Goal: Task Accomplishment & Management: Manage account settings

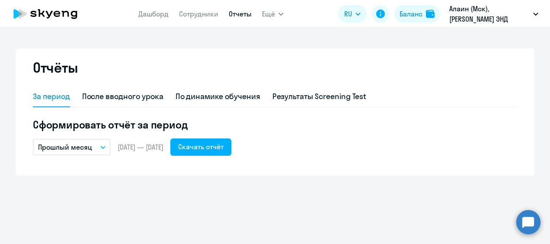
click at [522, 218] on circle at bounding box center [528, 222] width 24 height 24
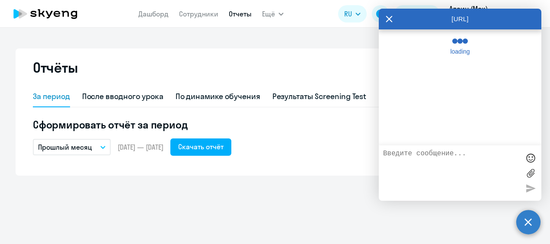
click at [435, 155] on textarea at bounding box center [451, 173] width 137 height 47
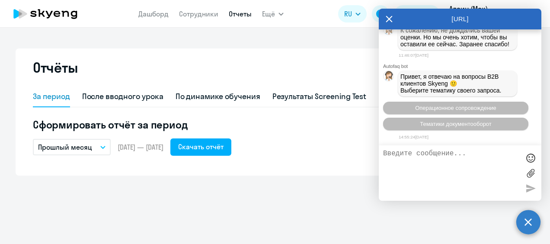
scroll to position [23304, 0]
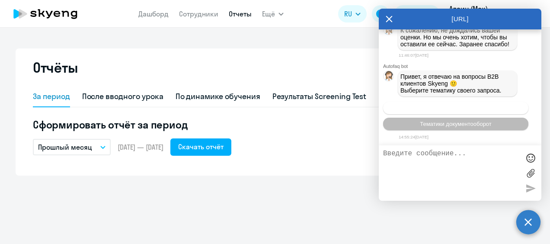
click at [474, 106] on span "Операционное сопровождение" at bounding box center [455, 108] width 81 height 6
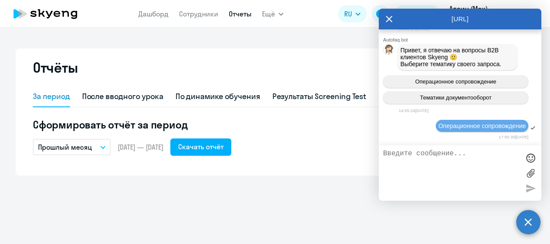
scroll to position [23400, 0]
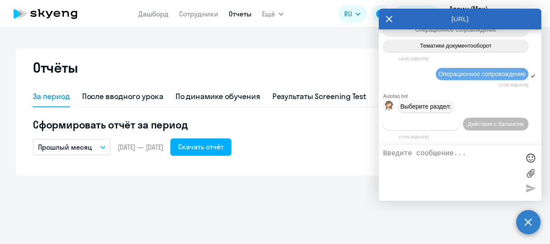
click at [455, 121] on span "Действия по сотрудникам" at bounding box center [421, 124] width 67 height 6
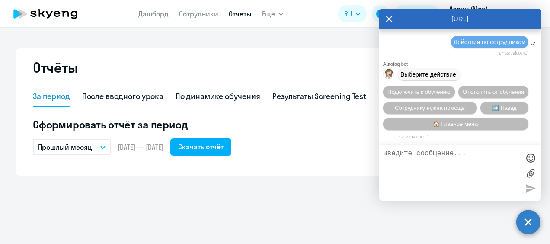
scroll to position [23530, 0]
click at [451, 89] on span "Подключить к обучению" at bounding box center [418, 92] width 63 height 6
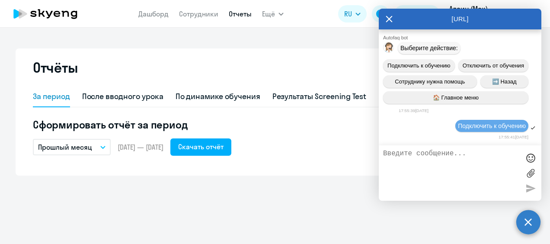
scroll to position [23643, 0]
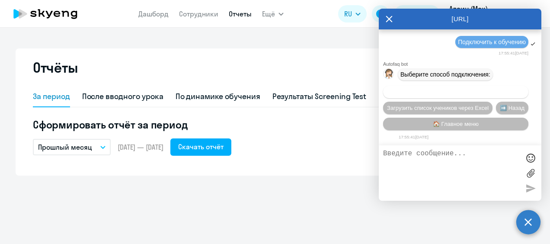
click at [450, 89] on span "Добавить учеников вручную" at bounding box center [456, 92] width 74 height 6
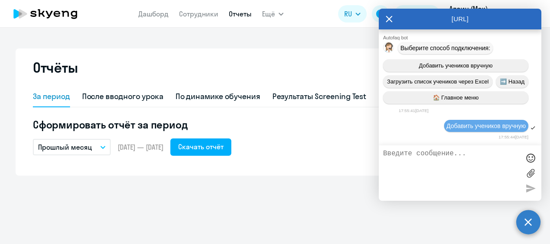
scroll to position [24084, 0]
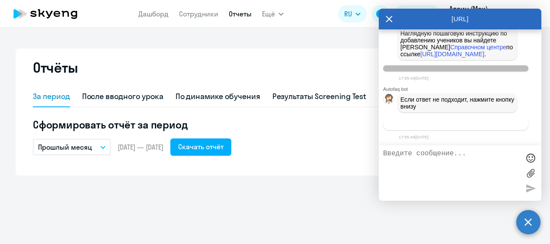
click at [445, 124] on span "Связаться с менеджером" at bounding box center [455, 124] width 66 height 6
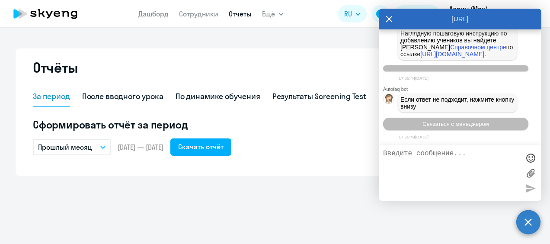
scroll to position [24111, 0]
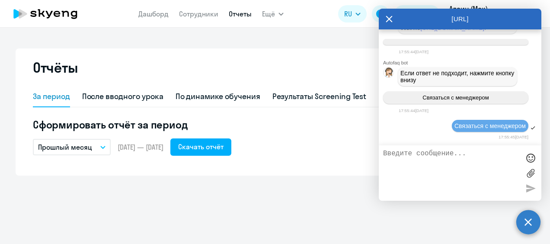
click at [407, 160] on textarea at bounding box center [451, 173] width 137 height 47
click at [501, 164] on textarea "Привет, пожалуйста добавьте уроки данному сотруднику." at bounding box center [451, 173] width 137 height 47
paste textarea "[PERSON_NAME]"
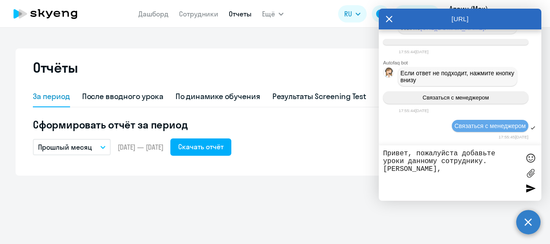
click at [422, 168] on textarea "Привет, пожалуйста добавьте уроки данному сотруднику. [PERSON_NAME]," at bounding box center [451, 173] width 137 height 47
paste textarea "[EMAIL_ADDRESS][DOMAIN_NAME]"
type textarea "Привет, пожалуйста добавьте уроки данному сотруднику. [PERSON_NAME], [EMAIL_ADD…"
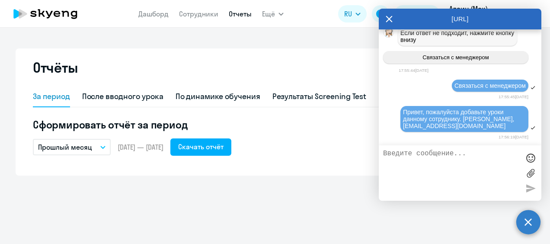
scroll to position [24153, 0]
click at [413, 154] on textarea at bounding box center [451, 173] width 137 height 47
paste textarea "English-speaking teacher"
click at [381, 151] on div "English-speaking teacher" at bounding box center [460, 172] width 163 height 55
click at [384, 151] on textarea "English-speaking teacher" at bounding box center [451, 173] width 137 height 47
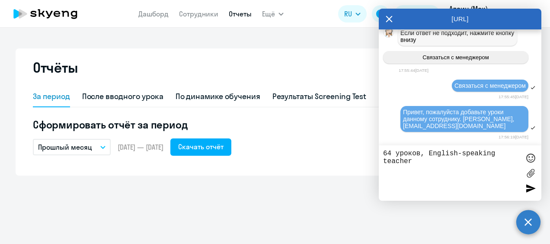
type textarea "64 уроков, English-speaking teacher"
click at [528, 186] on div at bounding box center [530, 188] width 13 height 13
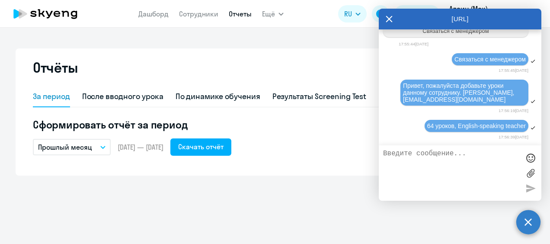
scroll to position [24180, 0]
click at [390, 19] on icon at bounding box center [389, 19] width 7 height 21
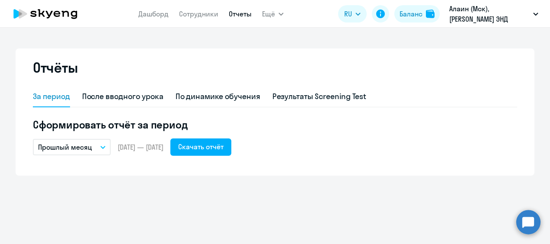
click at [528, 229] on circle at bounding box center [528, 222] width 24 height 24
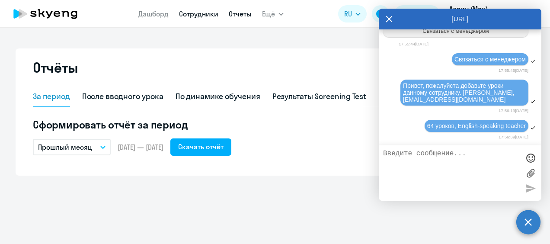
click at [202, 14] on link "Сотрудники" at bounding box center [198, 14] width 39 height 9
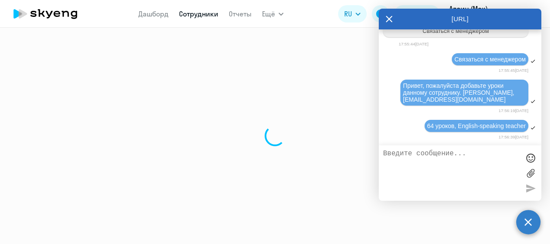
select select "30"
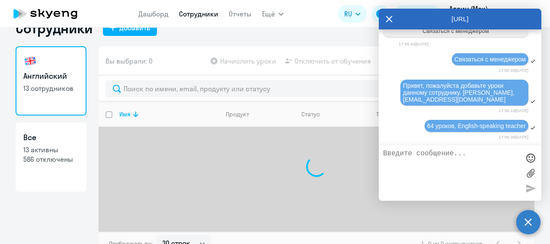
scroll to position [33, 0]
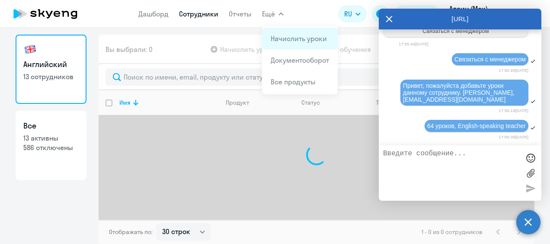
click at [303, 43] on app-menu-item-link "Начислить уроки" at bounding box center [300, 38] width 58 height 10
click at [302, 35] on link "Начислить уроки" at bounding box center [299, 38] width 56 height 9
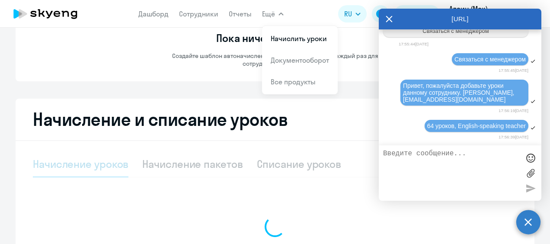
select select "10"
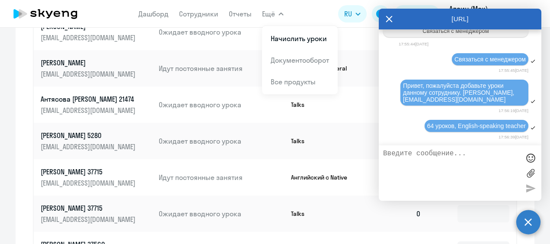
scroll to position [411, 0]
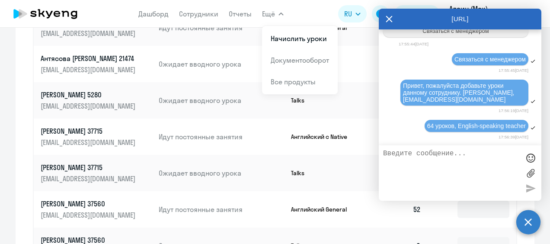
click at [391, 16] on icon at bounding box center [389, 19] width 6 height 6
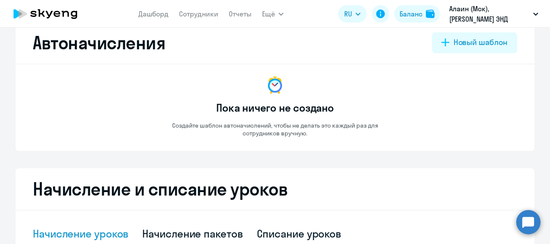
scroll to position [0, 0]
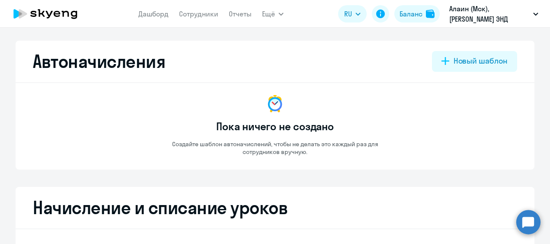
click at [62, 17] on icon at bounding box center [45, 14] width 76 height 22
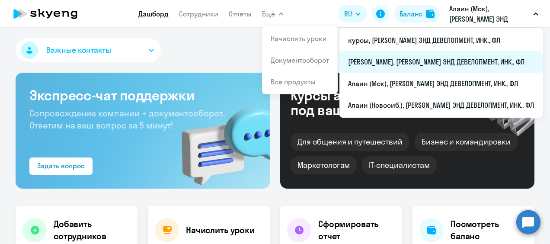
click at [413, 58] on li "[PERSON_NAME], [PERSON_NAME] ЭНД ДЕВЕЛОПМЕНТ, ИНК., ФЛ" at bounding box center [440, 62] width 203 height 22
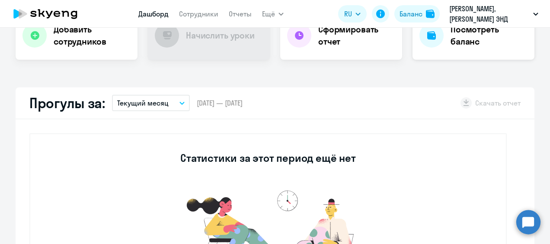
scroll to position [130, 0]
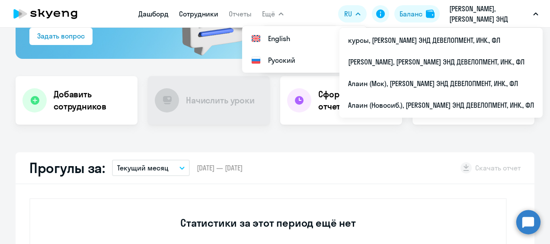
click at [208, 13] on link "Сотрудники" at bounding box center [198, 14] width 39 height 9
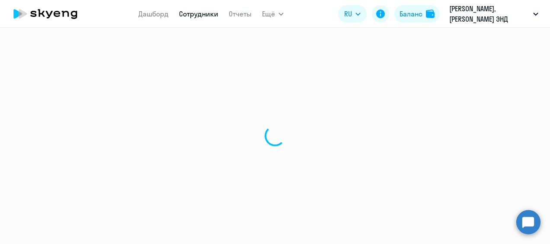
select select "30"
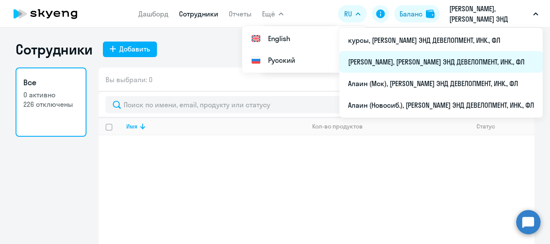
click at [379, 56] on li "[PERSON_NAME], [PERSON_NAME] ЭНД ДЕВЕЛОПМЕНТ, ИНК., ФЛ" at bounding box center [440, 62] width 203 height 22
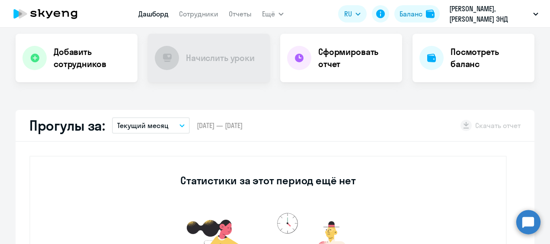
scroll to position [173, 0]
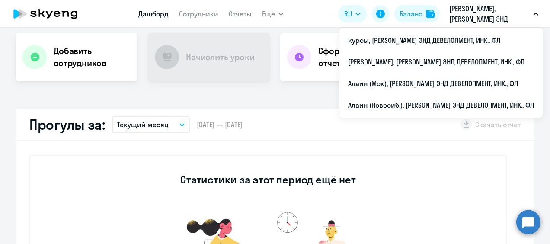
click at [494, 8] on p "[PERSON_NAME], [PERSON_NAME] ЭНД ДЕВЕЛОПМЕНТ, ИНК., ФЛ" at bounding box center [489, 13] width 80 height 21
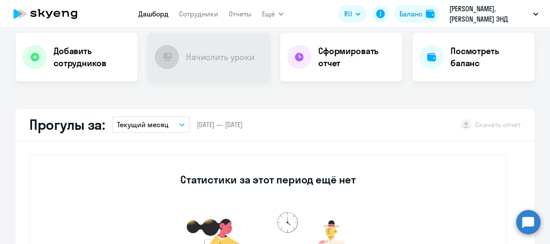
click at [479, 17] on p "[PERSON_NAME], [PERSON_NAME] ЭНД ДЕВЕЛОПМЕНТ, ИНК., ФЛ" at bounding box center [489, 13] width 80 height 21
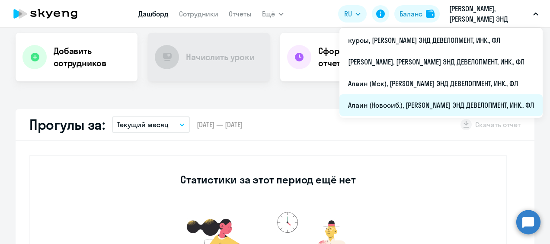
click at [373, 107] on li "Алаин (Новосиб.), [PERSON_NAME] ЭНД ДЕВЕЛОПМЕНТ, ИНК., ФЛ" at bounding box center [440, 105] width 203 height 22
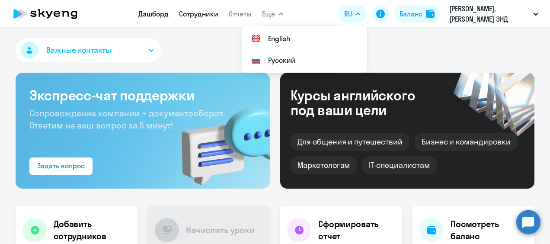
click at [202, 16] on link "Сотрудники" at bounding box center [198, 14] width 39 height 9
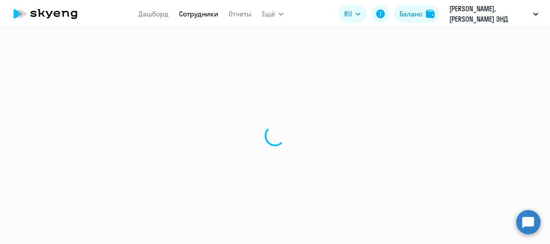
select select "30"
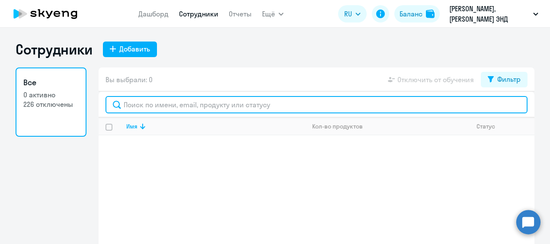
click at [189, 98] on input "text" at bounding box center [317, 104] width 422 height 17
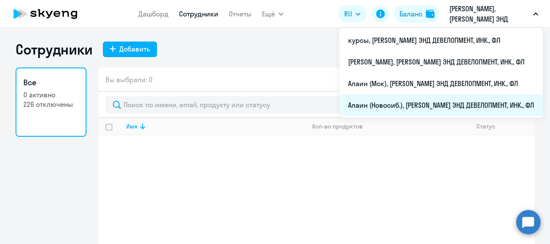
click at [347, 106] on li "Алаин (Новосиб.), [PERSON_NAME] ЭНД ДЕВЕЛОПМЕНТ, ИНК., ФЛ" at bounding box center [440, 105] width 203 height 22
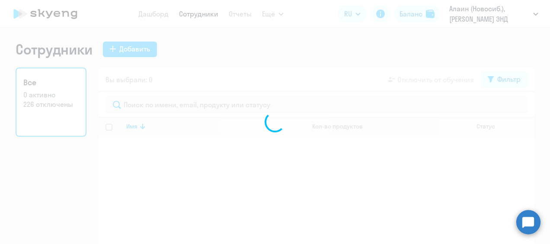
click at [491, 12] on div at bounding box center [275, 122] width 550 height 244
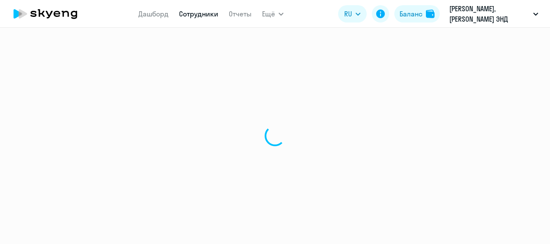
select select "30"
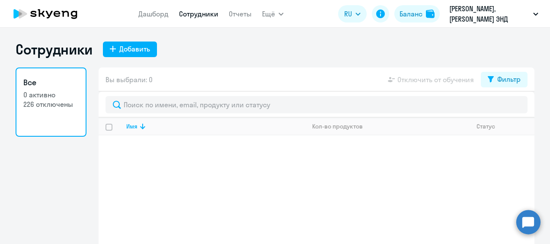
click at [499, 24] on app-header "Дашборд Сотрудники Отчеты Ещё Дашборд Сотрудники Отчеты Документооборот Все про…" at bounding box center [275, 14] width 550 height 28
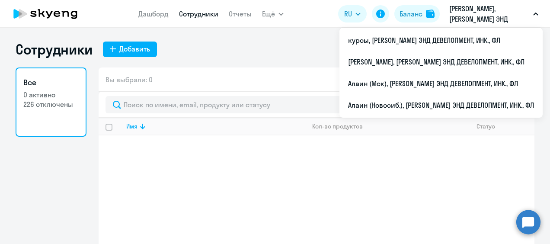
click at [498, 14] on p "[PERSON_NAME], [PERSON_NAME] ЭНД ДЕВЕЛОПМЕНТ, ИНК., ФЛ" at bounding box center [489, 13] width 80 height 21
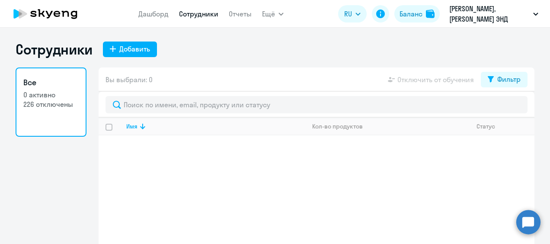
click at [479, 20] on p "[PERSON_NAME], [PERSON_NAME] ЭНД ДЕВЕЛОПМЕНТ, ИНК., ФЛ" at bounding box center [489, 13] width 80 height 21
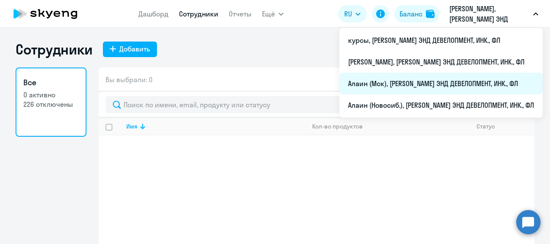
click at [370, 81] on li "Алаин (Мск), [PERSON_NAME] ЭНД ДЕВЕЛОПМЕНТ, ИНК., ФЛ" at bounding box center [440, 84] width 203 height 22
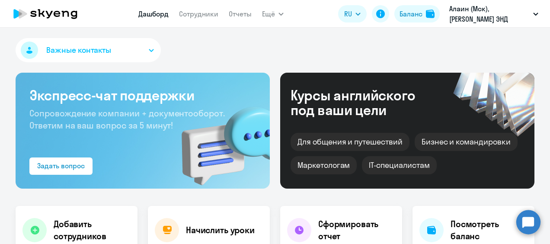
click at [71, 51] on span "Важные контакты" at bounding box center [78, 50] width 65 height 11
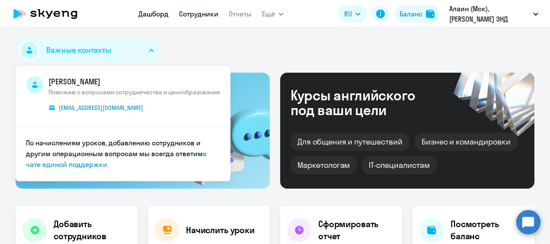
click at [207, 18] on link "Сотрудники" at bounding box center [198, 14] width 39 height 9
select select "30"
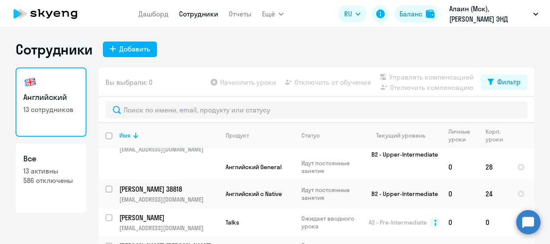
click at [525, 219] on circle at bounding box center [528, 222] width 24 height 24
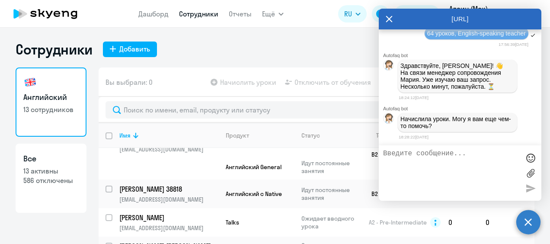
scroll to position [24278, 0]
click at [427, 157] on textarea at bounding box center [451, 173] width 137 height 47
type textarea "спасибо!"
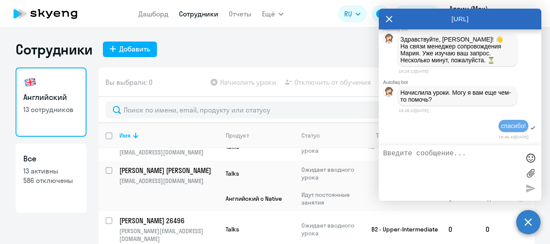
scroll to position [105, 0]
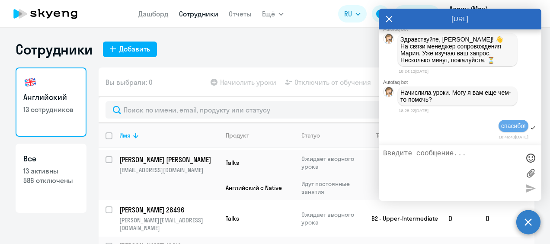
click at [269, 48] on div "Сотрудники Добавить" at bounding box center [275, 49] width 519 height 17
drag, startPoint x: 282, startPoint y: 57, endPoint x: 290, endPoint y: 60, distance: 8.2
click at [282, 57] on div "Сотрудники Добавить" at bounding box center [275, 49] width 519 height 17
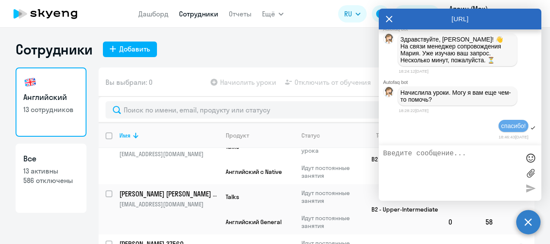
scroll to position [321, 0]
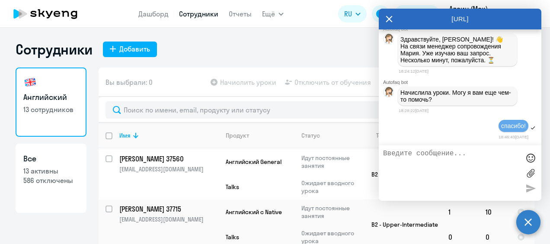
click at [387, 19] on icon at bounding box center [389, 19] width 7 height 21
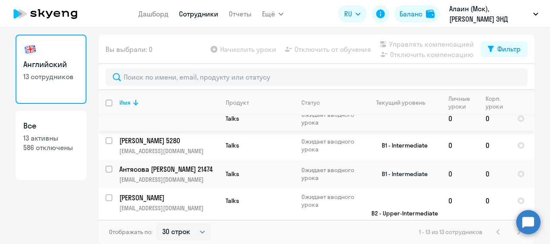
scroll to position [408, 0]
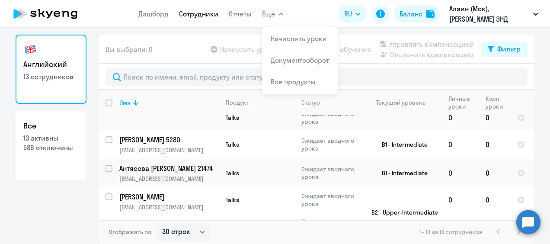
click at [531, 221] on circle at bounding box center [528, 222] width 24 height 24
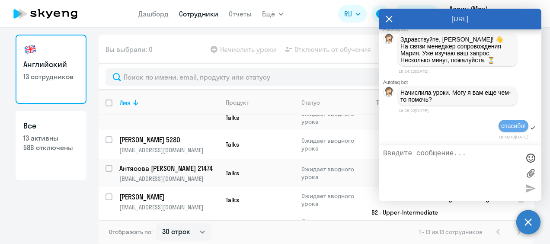
scroll to position [24215, 0]
drag, startPoint x: 465, startPoint y: 55, endPoint x: 500, endPoint y: 54, distance: 34.6
copy span "[PERSON_NAME]"
click at [182, 16] on link "Сотрудники" at bounding box center [198, 14] width 39 height 9
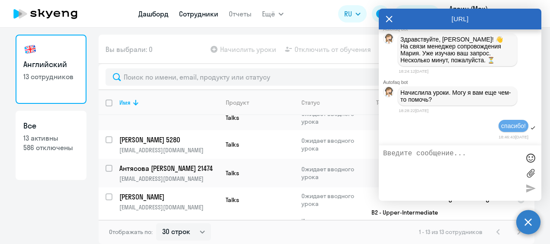
click at [158, 15] on link "Дашборд" at bounding box center [153, 14] width 30 height 9
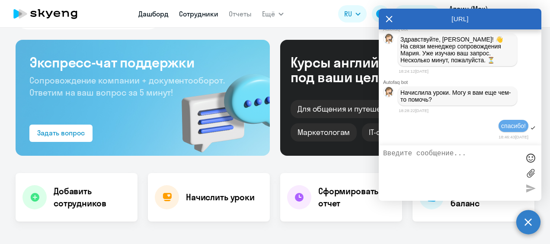
click at [203, 12] on link "Сотрудники" at bounding box center [198, 14] width 39 height 9
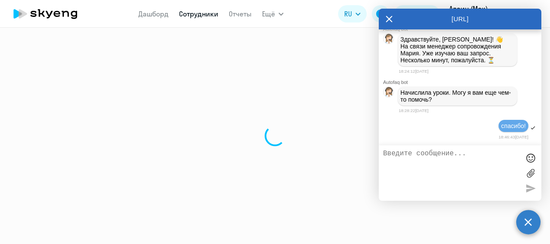
select select "30"
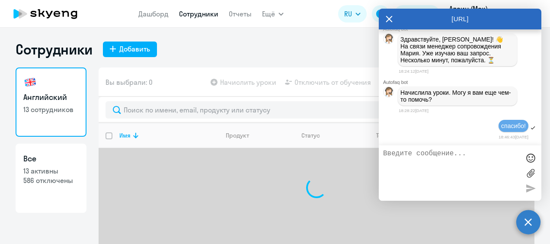
drag, startPoint x: 384, startPoint y: 19, endPoint x: 364, endPoint y: 24, distance: 21.1
click at [384, 19] on div "[URL]" at bounding box center [460, 19] width 163 height 21
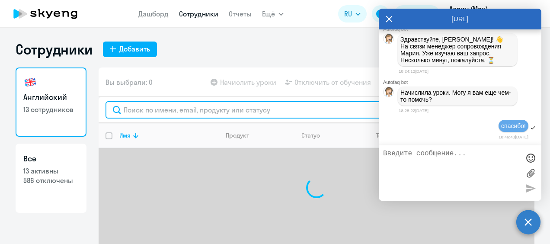
click at [208, 107] on input "text" at bounding box center [317, 109] width 422 height 17
paste input "[PERSON_NAME]"
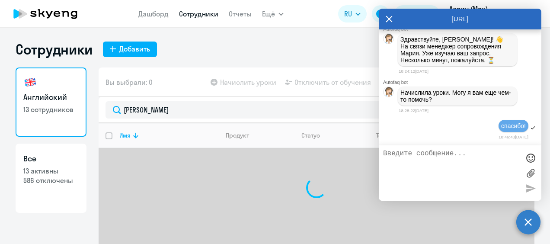
click at [393, 22] on div "[URL]" at bounding box center [460, 19] width 163 height 21
click at [390, 19] on icon at bounding box center [389, 19] width 6 height 6
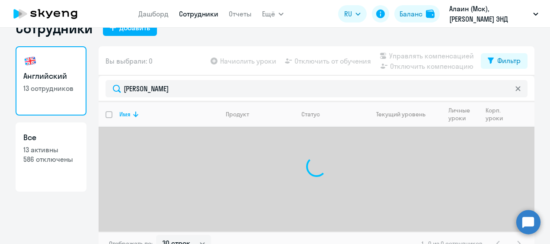
scroll to position [33, 0]
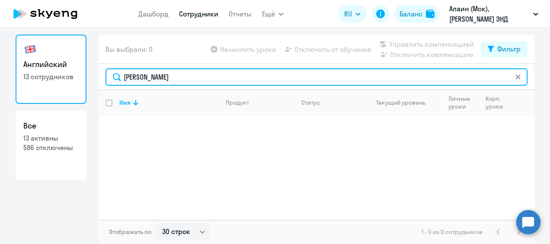
click at [170, 70] on input "[PERSON_NAME]" at bounding box center [317, 76] width 422 height 17
drag, startPoint x: 175, startPoint y: 74, endPoint x: 137, endPoint y: 71, distance: 38.2
click at [137, 71] on input "[PERSON_NAME]" at bounding box center [317, 76] width 422 height 17
drag, startPoint x: 156, startPoint y: 76, endPoint x: 73, endPoint y: 72, distance: 83.5
click at [73, 72] on div "Английский 13 сотрудников Все 13 активны 586 отключены Вы выбрали: 0 Начислить …" at bounding box center [275, 139] width 519 height 209
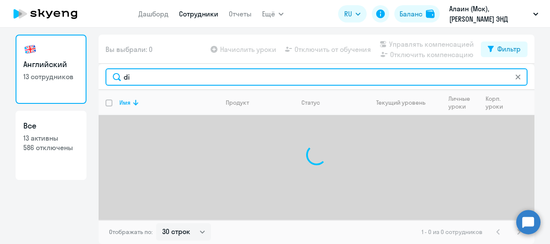
type input "d"
type input "диана"
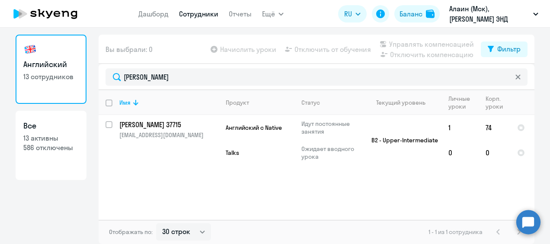
click at [67, 16] on icon at bounding box center [45, 14] width 76 height 22
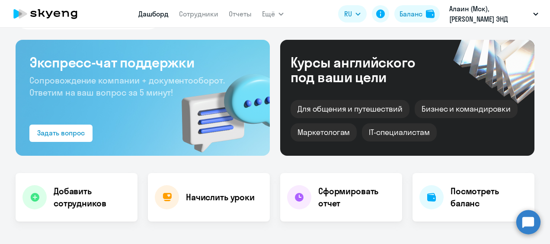
select select "30"
click at [535, 224] on circle at bounding box center [528, 222] width 24 height 24
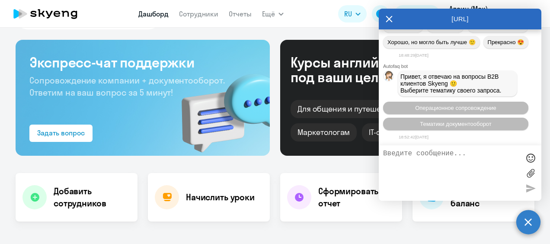
scroll to position [24591, 0]
click at [393, 17] on div "[URL]" at bounding box center [460, 19] width 163 height 21
click at [390, 17] on icon at bounding box center [389, 19] width 7 height 21
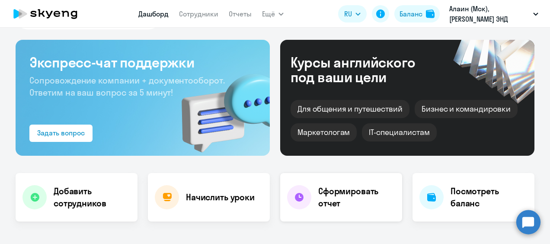
click at [352, 203] on h4 "Сформировать отчет" at bounding box center [356, 197] width 77 height 24
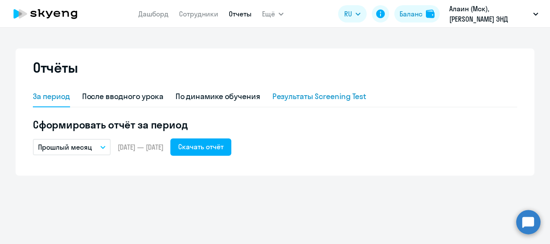
click at [339, 93] on div "Результаты Screening Test" at bounding box center [319, 96] width 94 height 11
